Goal: Find specific page/section: Find specific page/section

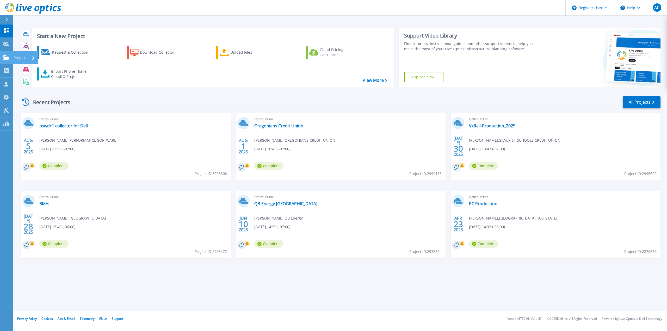
click at [10, 53] on link "Projects Projects" at bounding box center [6, 57] width 13 height 13
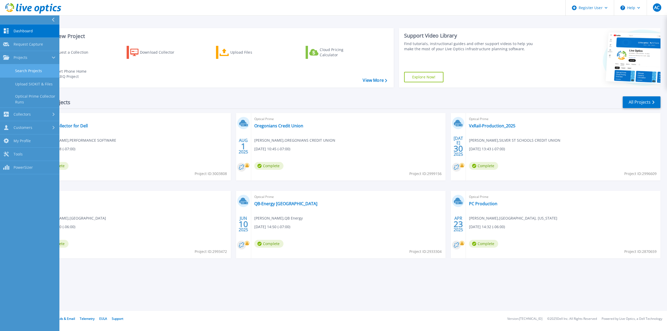
click at [33, 73] on link "Search Projects" at bounding box center [29, 70] width 59 height 13
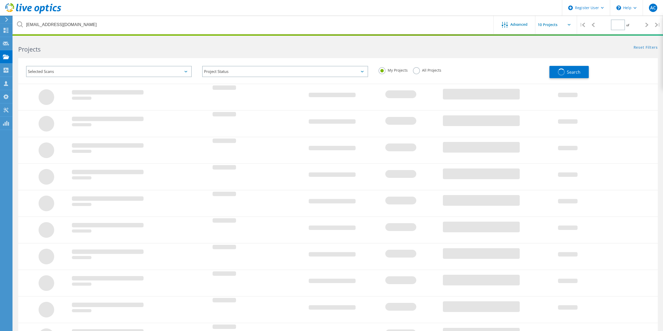
type input "1"
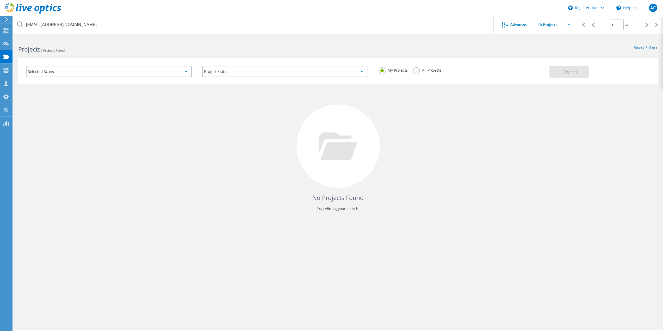
click at [428, 91] on div "No Projects Found Try refining your search." at bounding box center [338, 151] width 640 height 135
click at [415, 67] on div "My Projects All Projects" at bounding box center [461, 70] width 176 height 19
drag, startPoint x: 407, startPoint y: 69, endPoint x: 432, endPoint y: 74, distance: 25.3
click at [409, 71] on div "My Projects All Projects" at bounding box center [461, 70] width 176 height 19
click at [411, 72] on div "My Projects All Projects" at bounding box center [461, 70] width 176 height 19
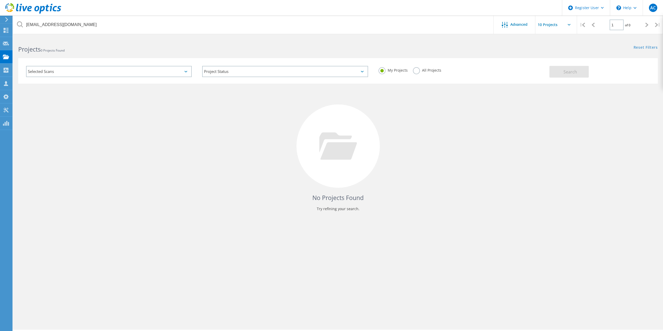
click at [421, 71] on label "All Projects" at bounding box center [427, 69] width 28 height 5
click at [0, 0] on input "All Projects" at bounding box center [0, 0] width 0 height 0
click at [408, 71] on div "My Projects All Projects" at bounding box center [461, 70] width 176 height 19
click at [459, 70] on div "My Projects All Projects" at bounding box center [461, 70] width 176 height 19
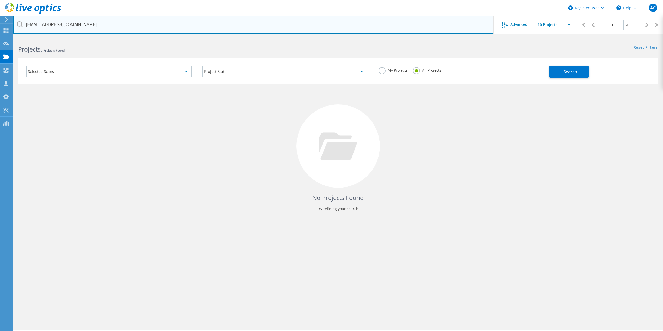
click at [110, 32] on input "[EMAIL_ADDRESS][DOMAIN_NAME]" at bounding box center [253, 25] width 481 height 18
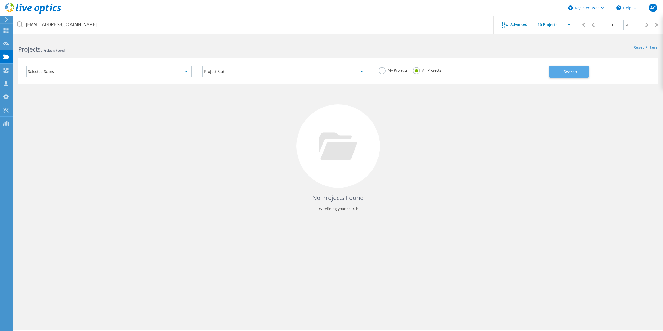
click at [571, 71] on span "Search" at bounding box center [571, 72] width 14 height 6
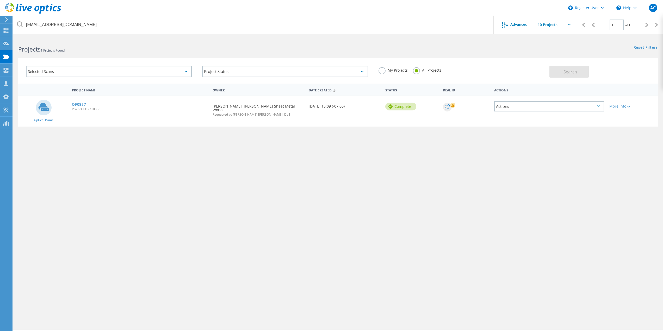
click at [84, 108] on span "Project ID: 2710308" at bounding box center [140, 109] width 136 height 3
click at [83, 106] on link "OF0857" at bounding box center [79, 105] width 14 height 4
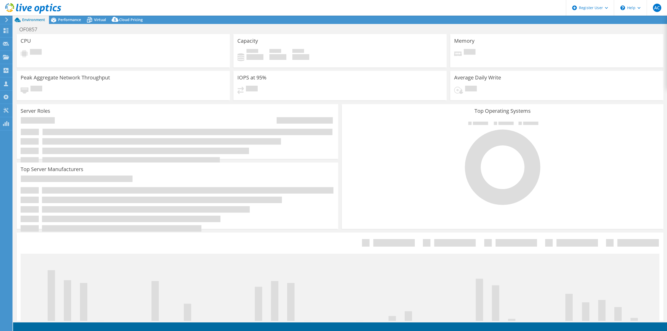
select select "USD"
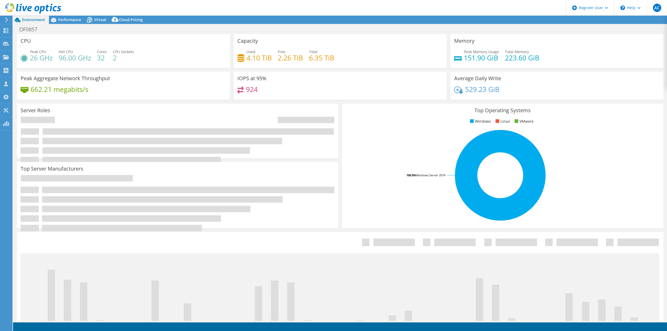
select select "USWest"
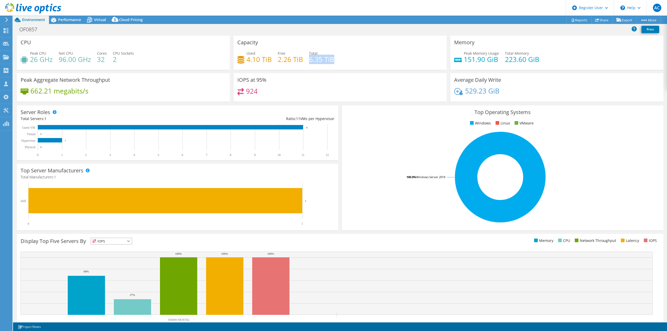
drag, startPoint x: 335, startPoint y: 59, endPoint x: 308, endPoint y: 59, distance: 26.8
click at [308, 59] on div "Used 4.10 TiB Free 2.26 TiB Total 6.35 TiB" at bounding box center [339, 59] width 205 height 17
click at [313, 65] on div "Used 4.10 TiB Free 2.26 TiB Total 6.35 TiB" at bounding box center [339, 59] width 205 height 17
